Goal: Transaction & Acquisition: Purchase product/service

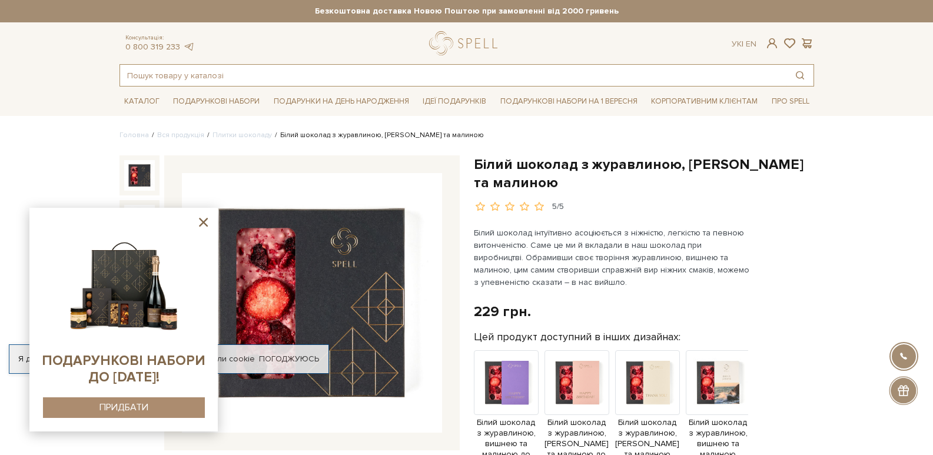
click at [249, 74] on input "text" at bounding box center [453, 75] width 666 height 21
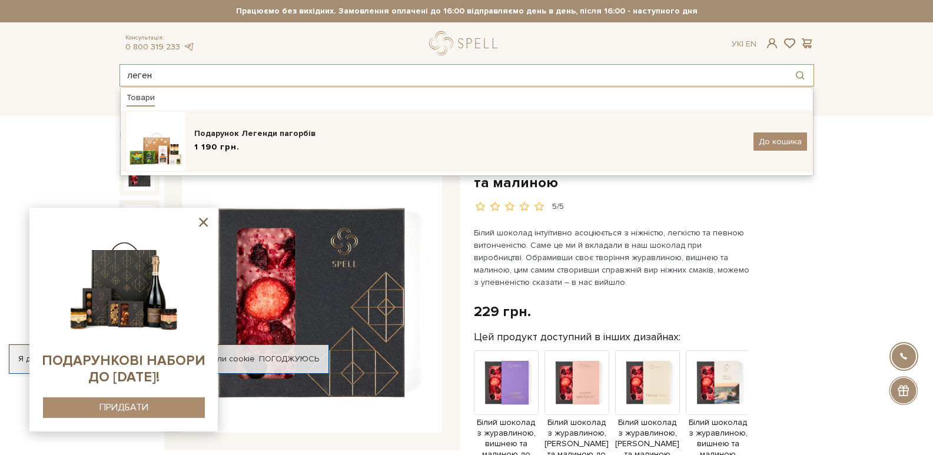
type input "леген"
click at [268, 133] on div "Подарунок Легенди пагорбів" at bounding box center [469, 134] width 550 height 12
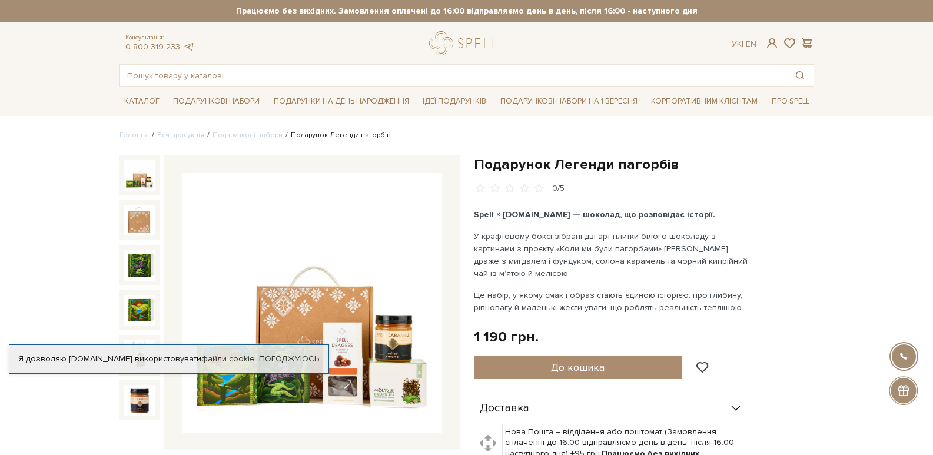
scroll to position [118, 0]
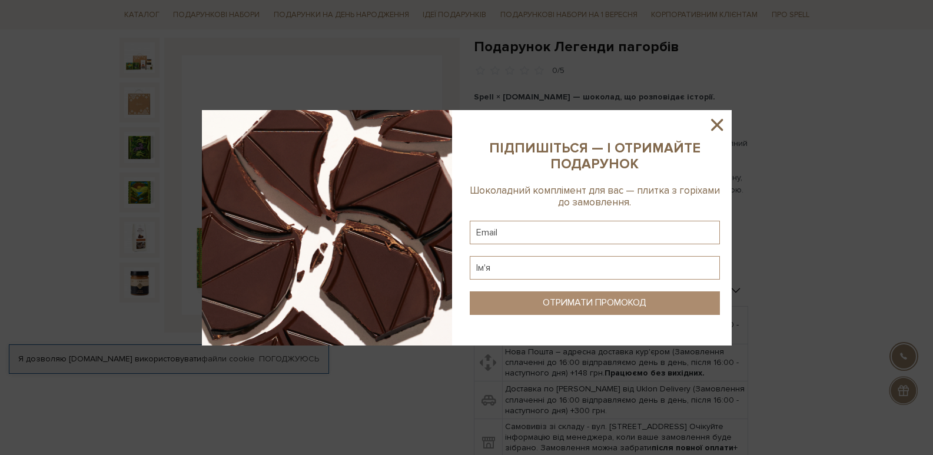
click at [714, 122] on icon at bounding box center [717, 125] width 12 height 12
